Goal: Task Accomplishment & Management: Manage account settings

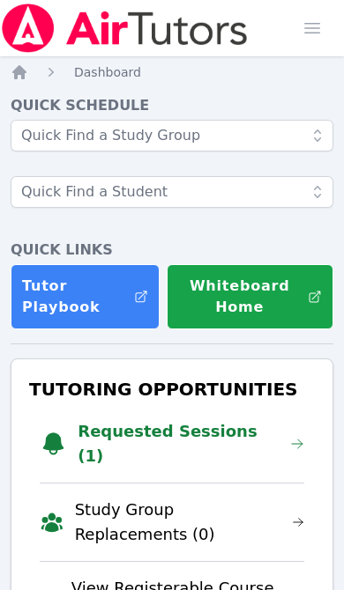
click at [204, 428] on link "Requested Sessions (1)" at bounding box center [191, 443] width 226 height 49
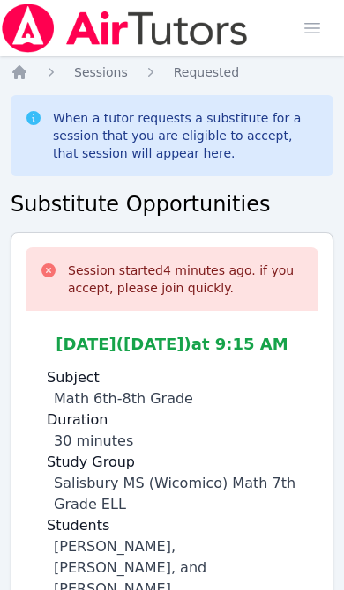
click at [22, 80] on icon "Breadcrumb" at bounding box center [20, 72] width 18 height 18
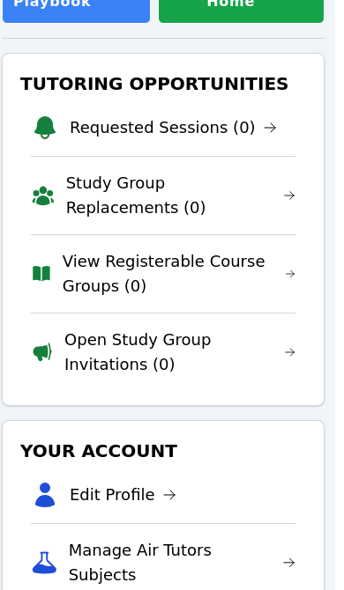
scroll to position [336, 7]
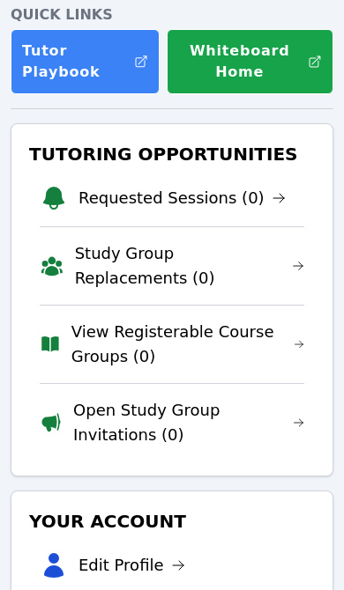
scroll to position [257, 0]
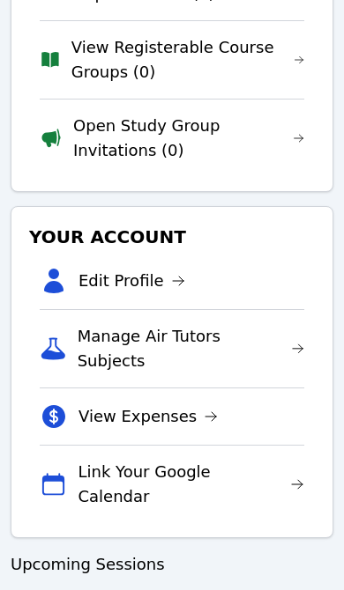
scroll to position [520, 0]
